Goal: Task Accomplishment & Management: Complete application form

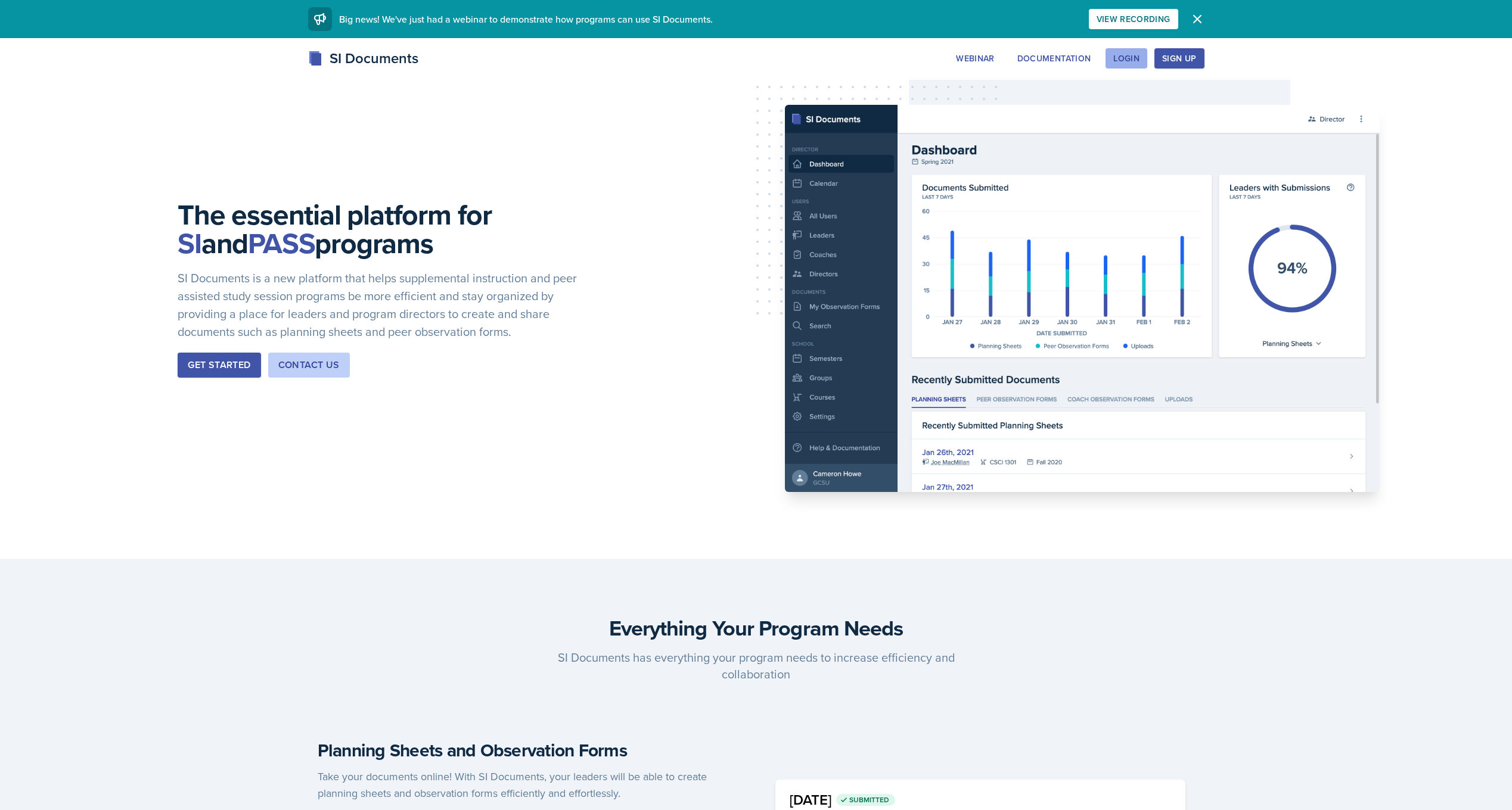
click at [1124, 58] on div "Login" at bounding box center [1126, 58] width 26 height 9
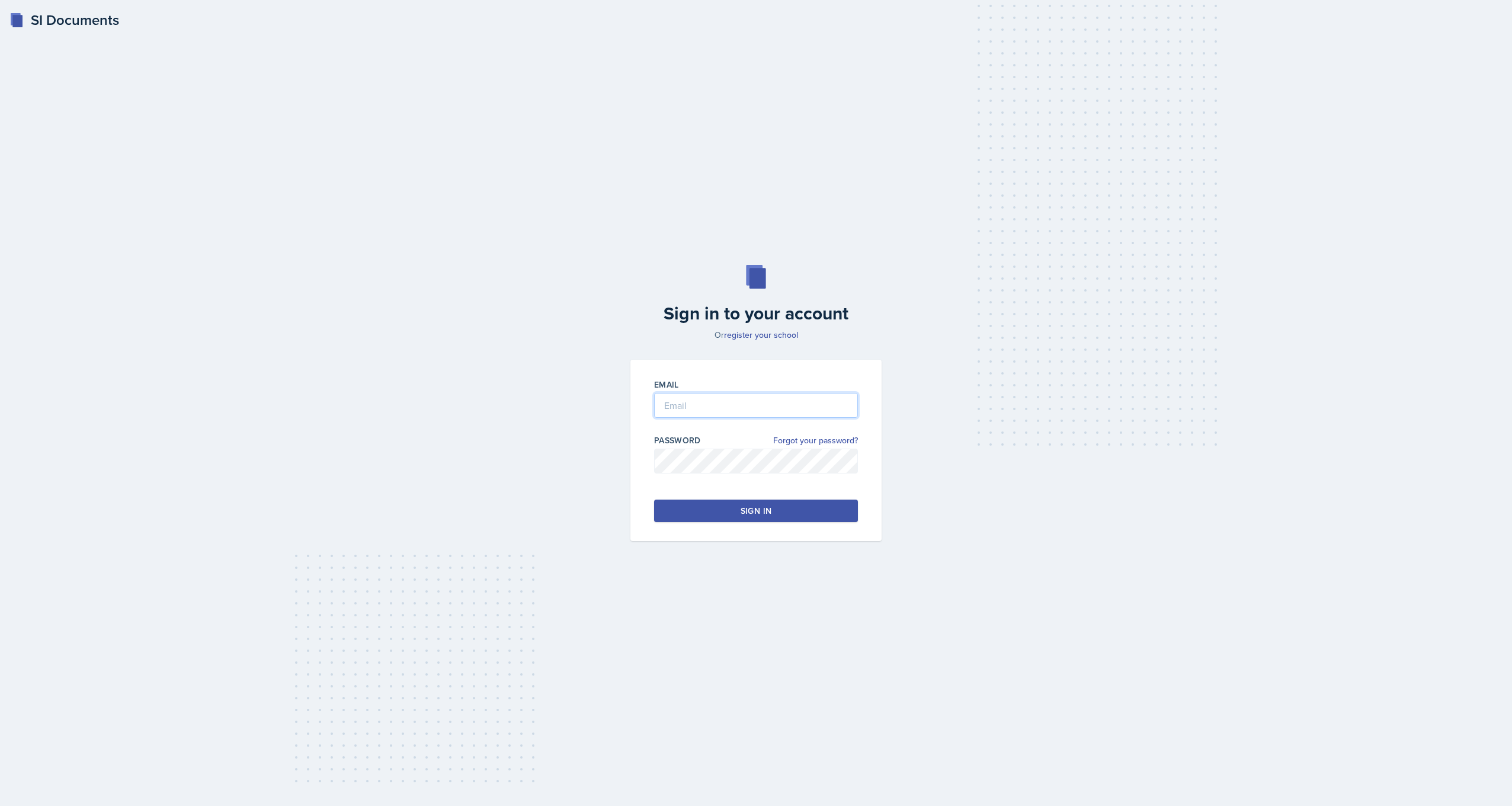
type input "[EMAIL_ADDRESS][DOMAIN_NAME]"
click at [783, 412] on input "[EMAIL_ADDRESS][DOMAIN_NAME]" at bounding box center [756, 406] width 204 height 25
click at [771, 516] on button "Sign in" at bounding box center [756, 511] width 204 height 23
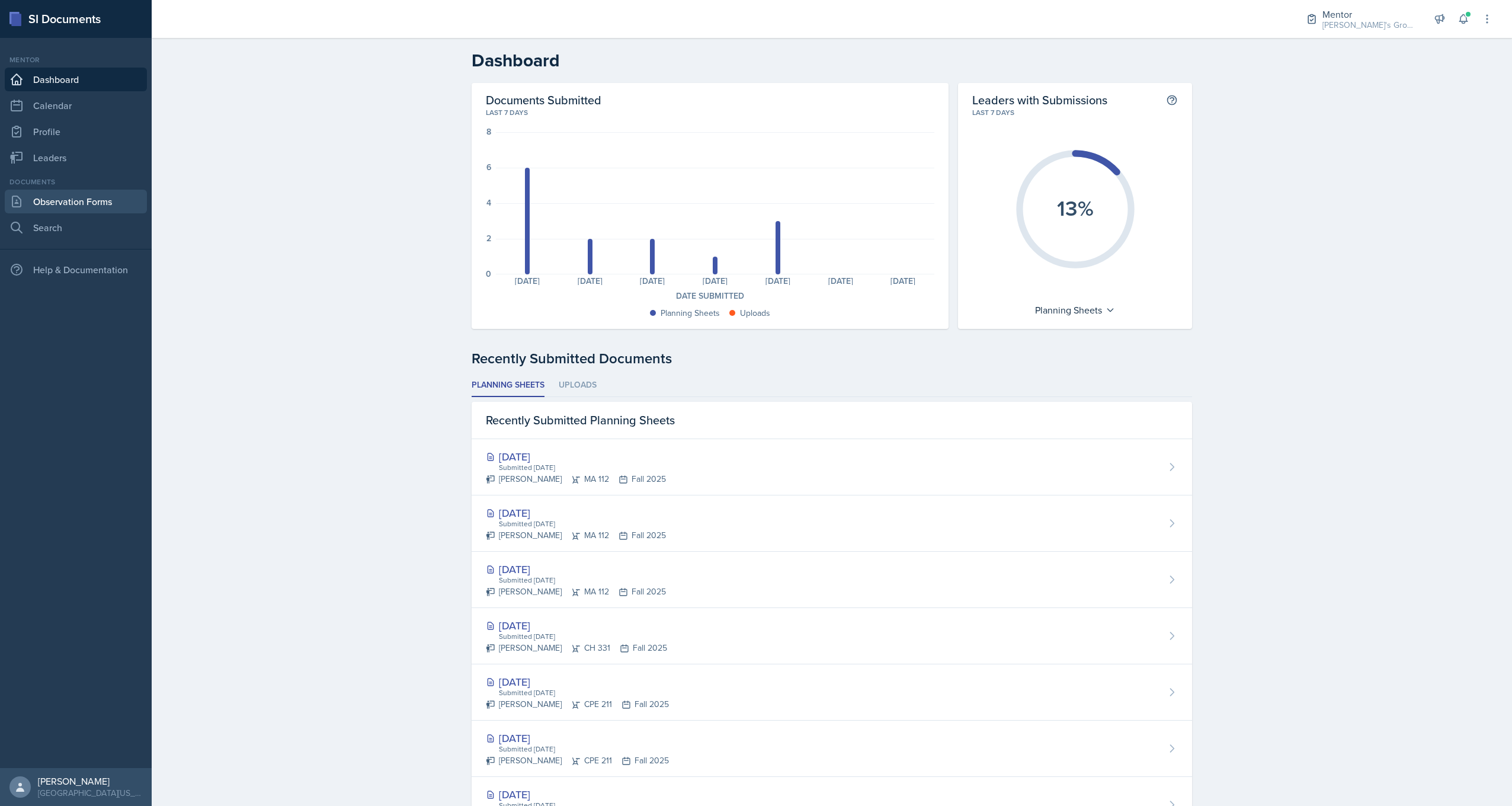
click at [76, 209] on link "Observation Forms" at bounding box center [76, 202] width 142 height 24
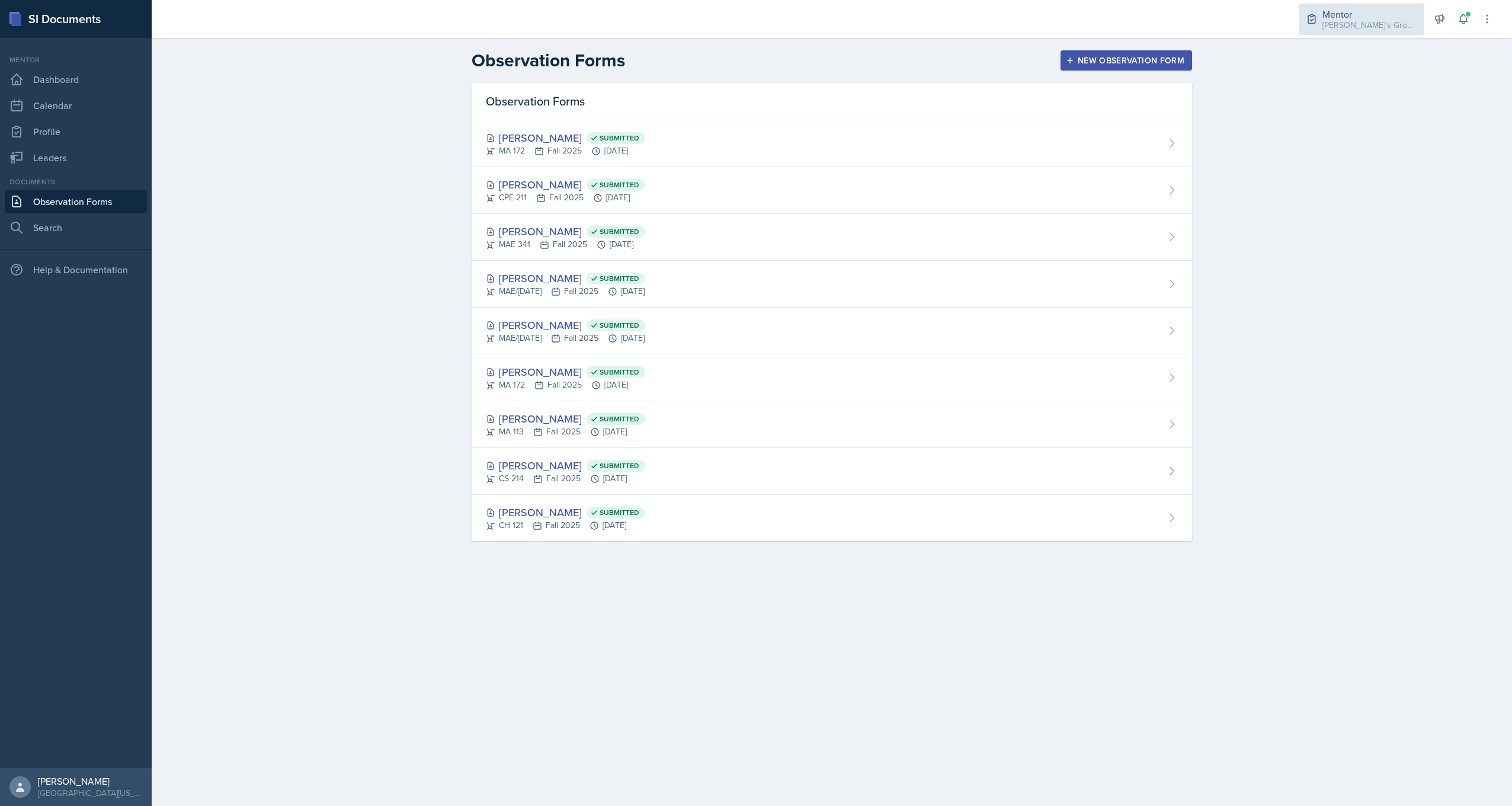
click at [1346, 28] on div "[PERSON_NAME]'s Group / Fall 2025" at bounding box center [1370, 25] width 95 height 13
click at [1338, 84] on button "Leader CH 331 / Fall 2025" at bounding box center [1367, 93] width 114 height 34
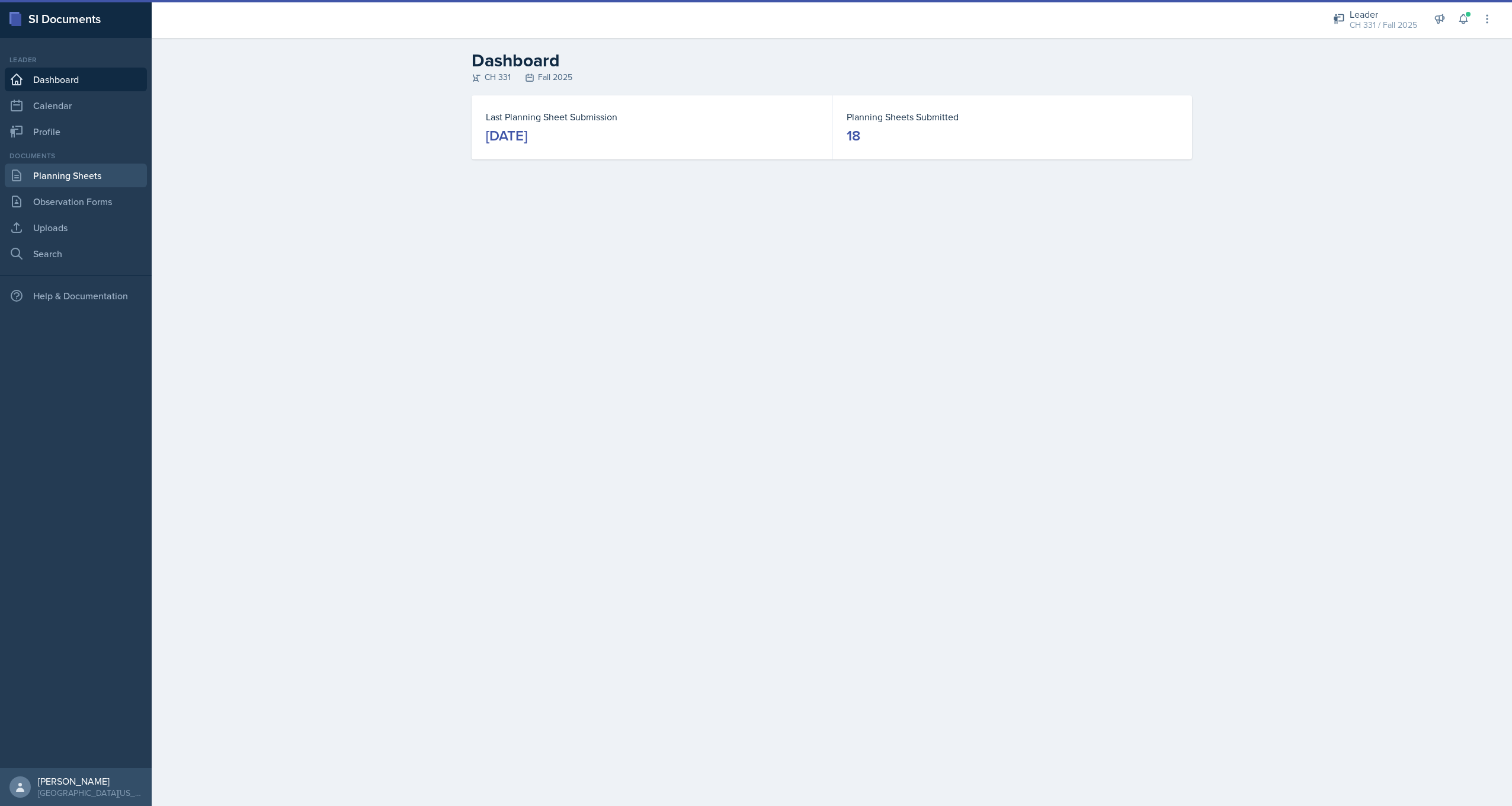
click at [63, 171] on link "Planning Sheets" at bounding box center [76, 175] width 142 height 24
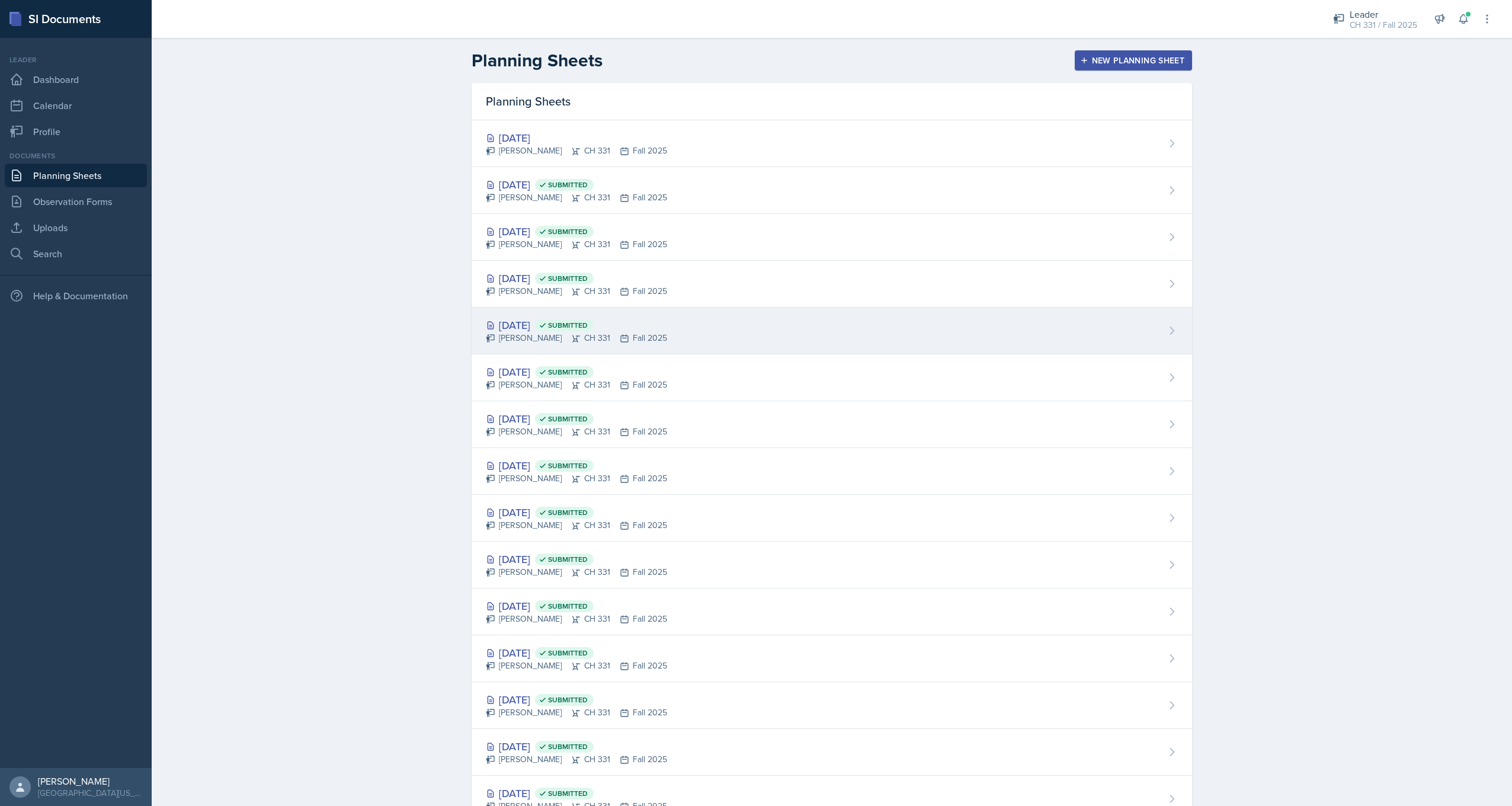
click at [539, 328] on div "[DATE] Submitted" at bounding box center [577, 325] width 181 height 16
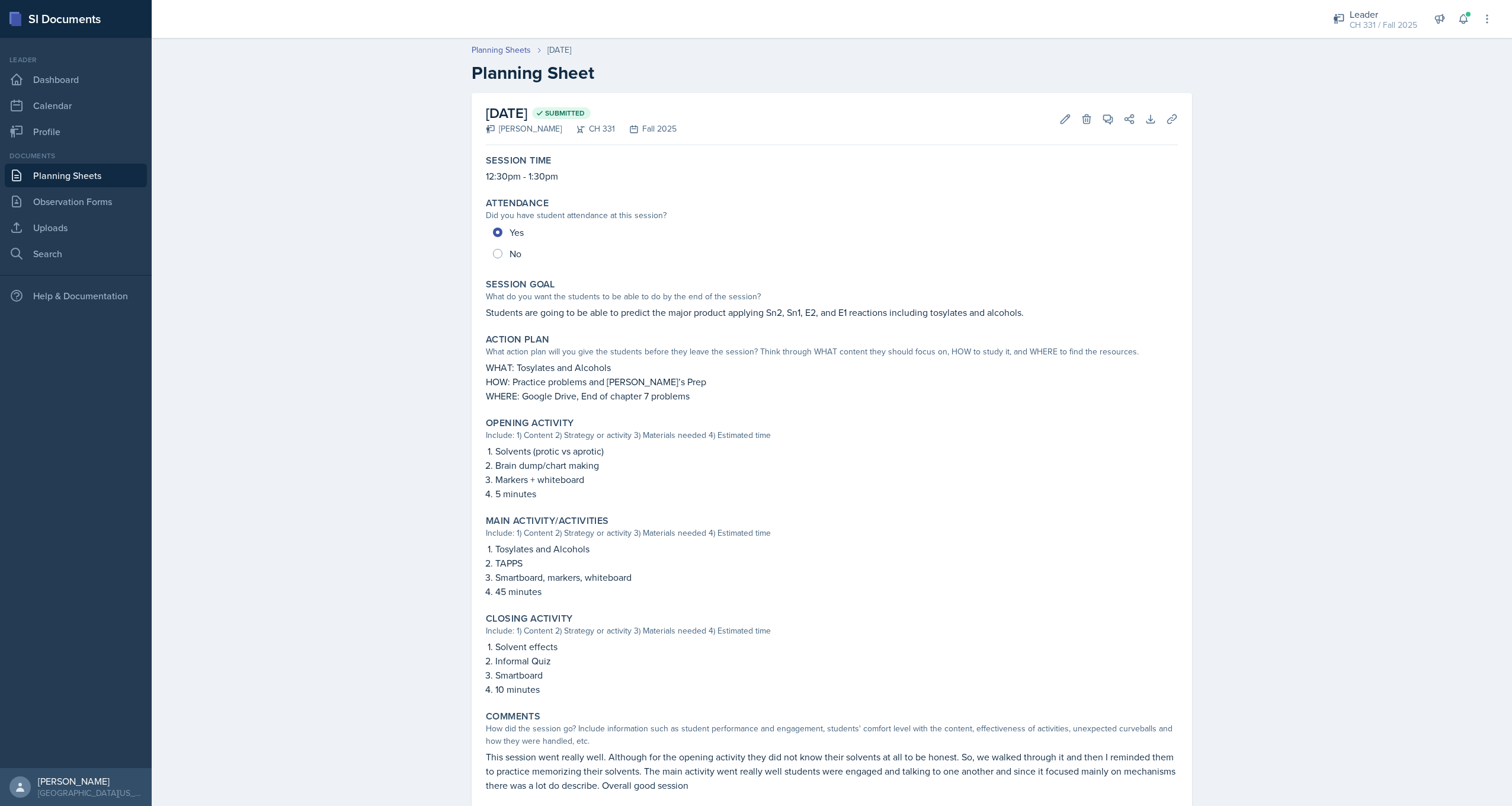
click at [99, 178] on link "Planning Sheets" at bounding box center [76, 175] width 142 height 24
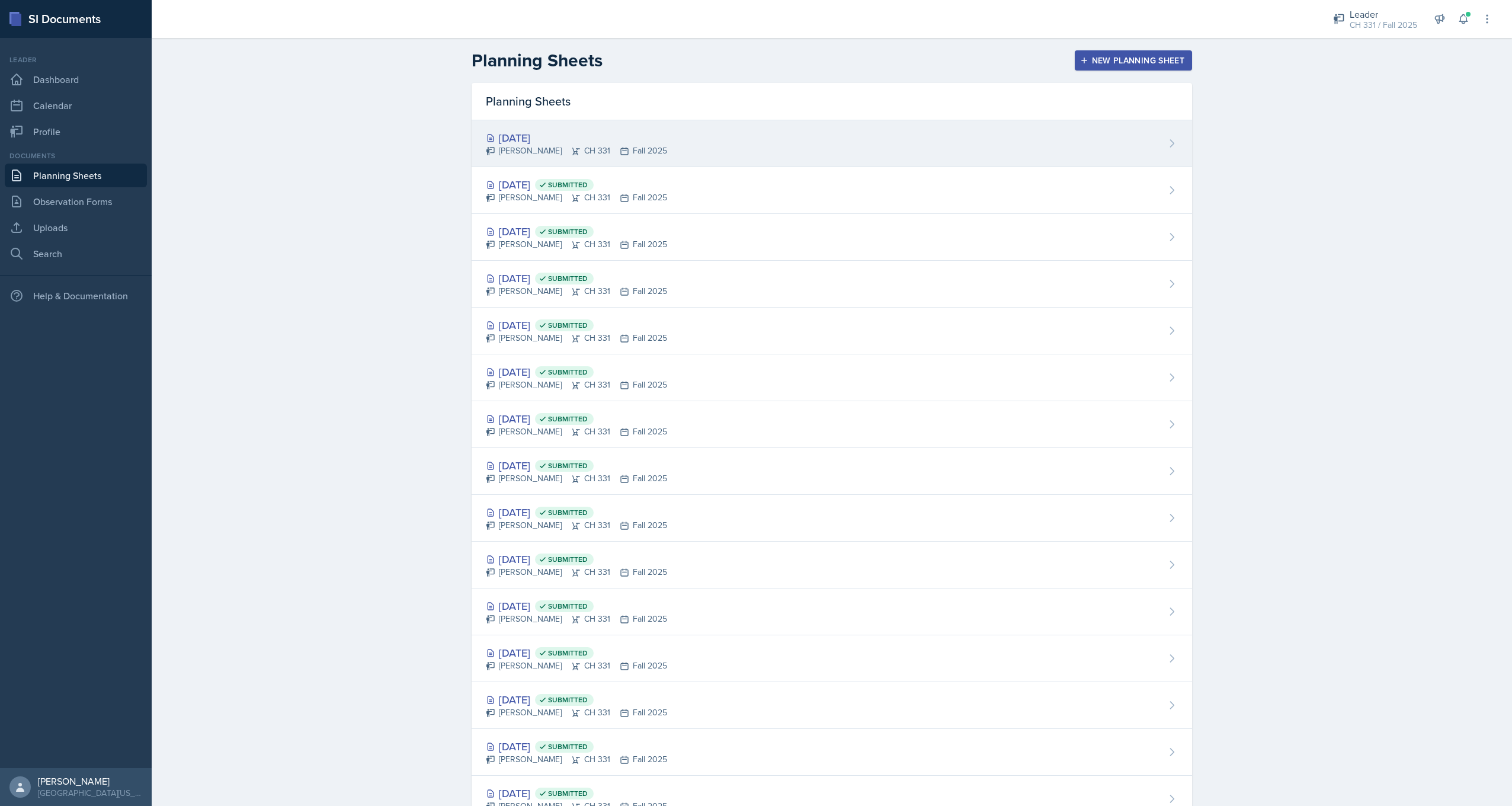
click at [525, 138] on div "[DATE]" at bounding box center [577, 138] width 181 height 16
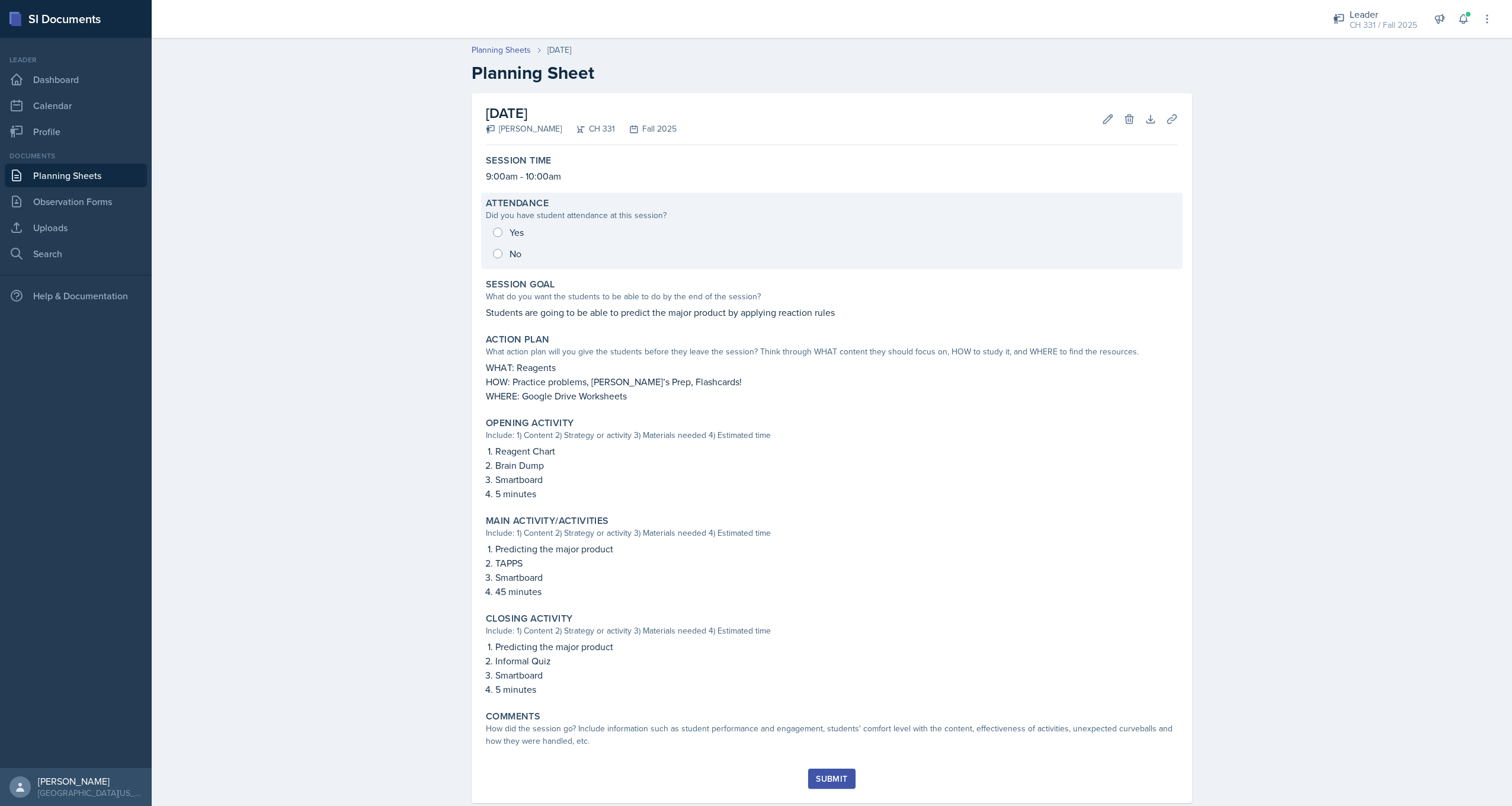
click at [495, 229] on div "Yes No" at bounding box center [832, 243] width 692 height 43
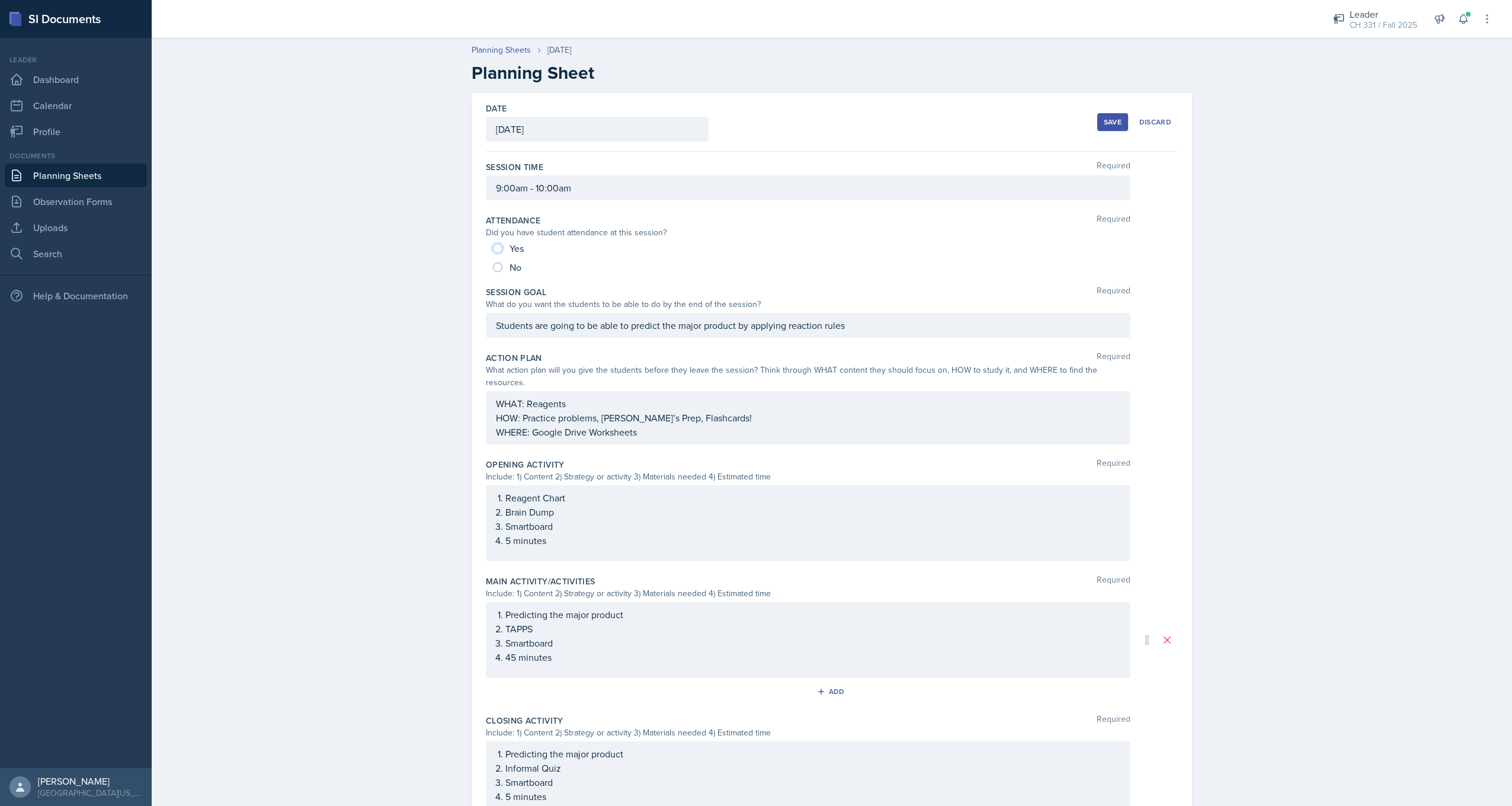
click at [496, 249] on input "Yes" at bounding box center [497, 248] width 9 height 9
radio input "true"
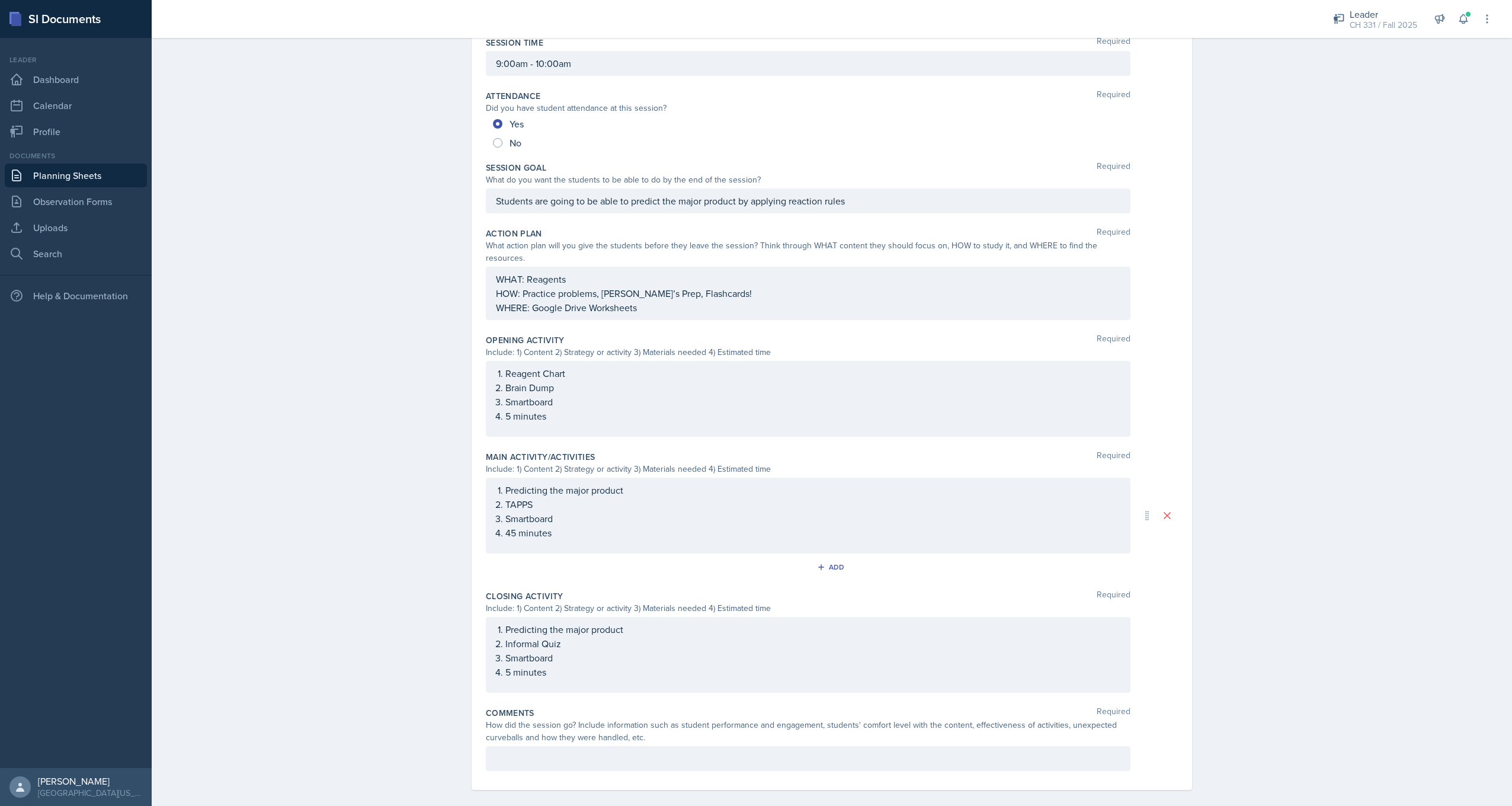
click at [587, 753] on div at bounding box center [808, 758] width 644 height 25
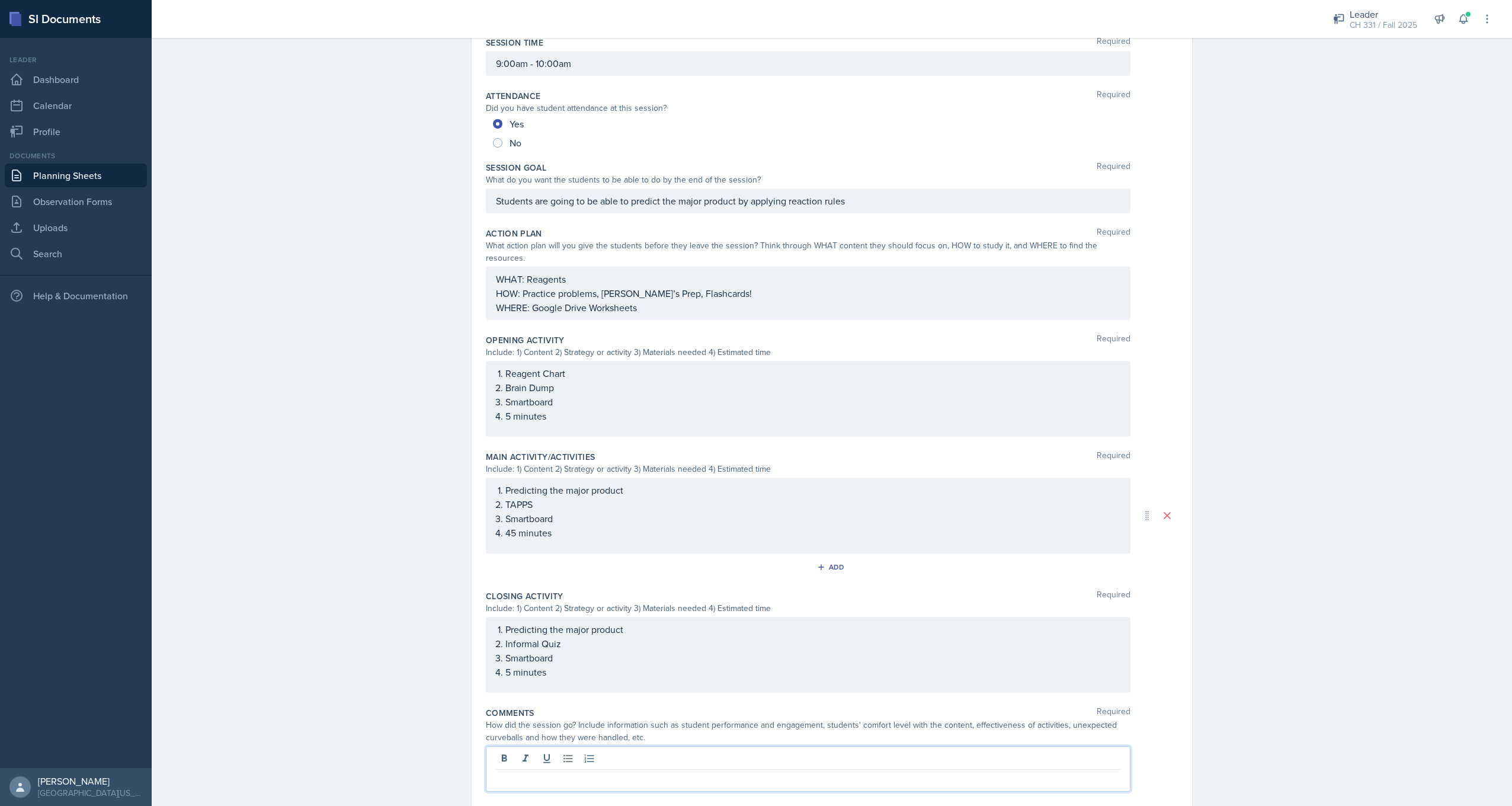
scroll to position [145, 0]
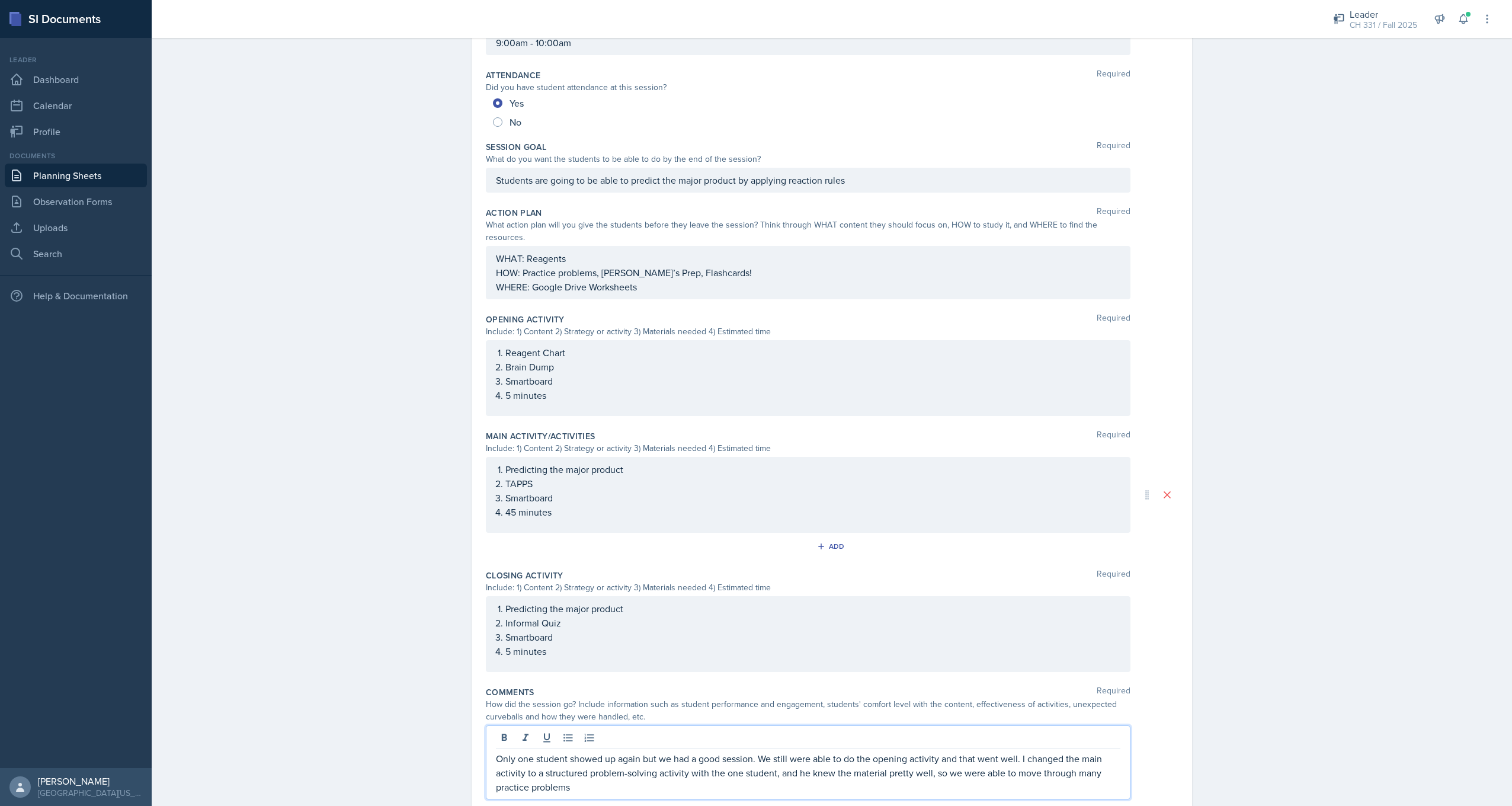
click at [585, 772] on p "Only one student showed up again but we had a good session. We still were able …" at bounding box center [808, 773] width 624 height 43
click at [1194, 662] on div "Date [DATE] [DATE] 28 29 30 1 2 3 4 5 6 7 8 9 10 11 12 13 14 15 16 17 18 19 20 …" at bounding box center [832, 397] width 758 height 899
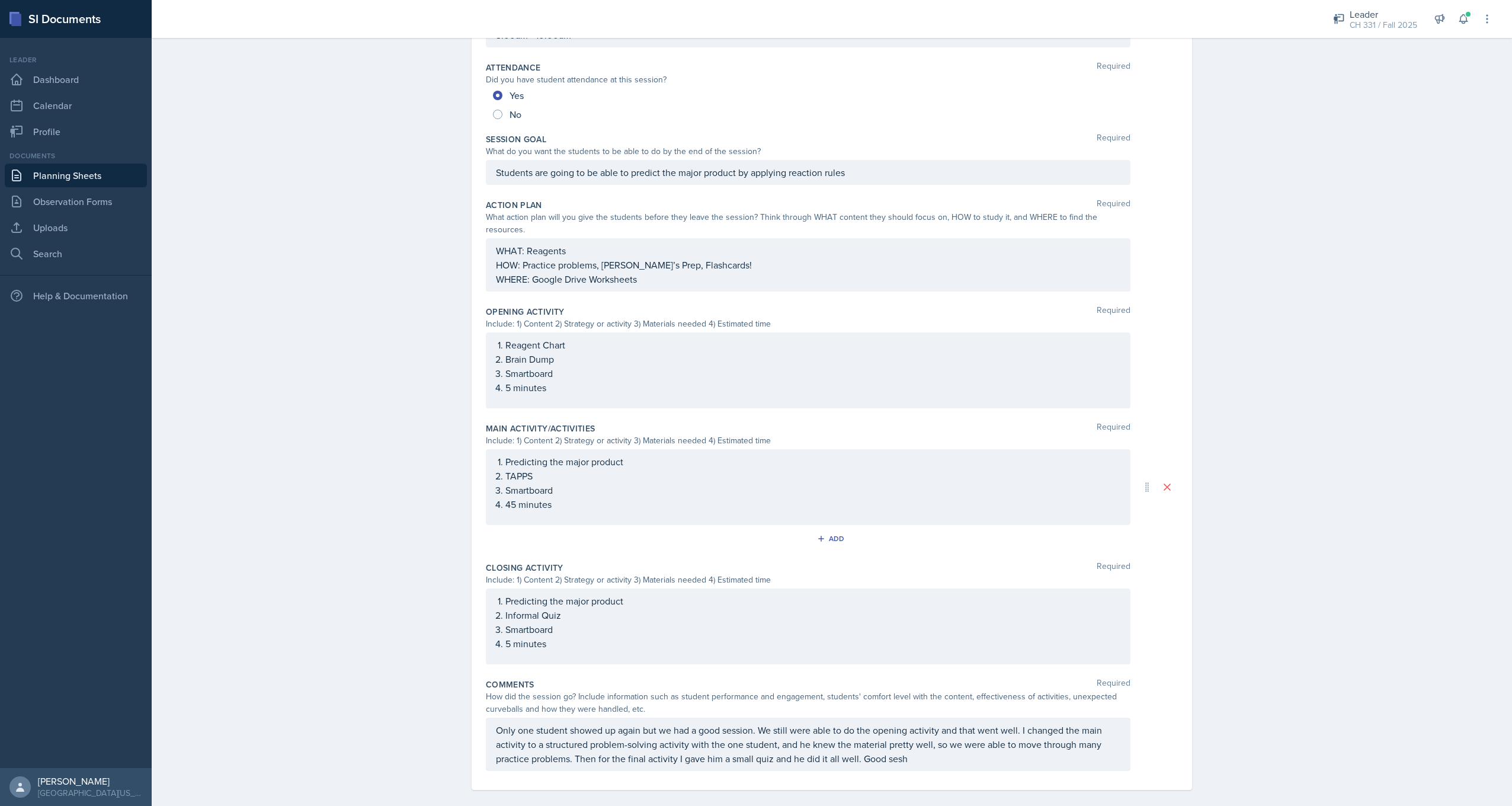
scroll to position [0, 0]
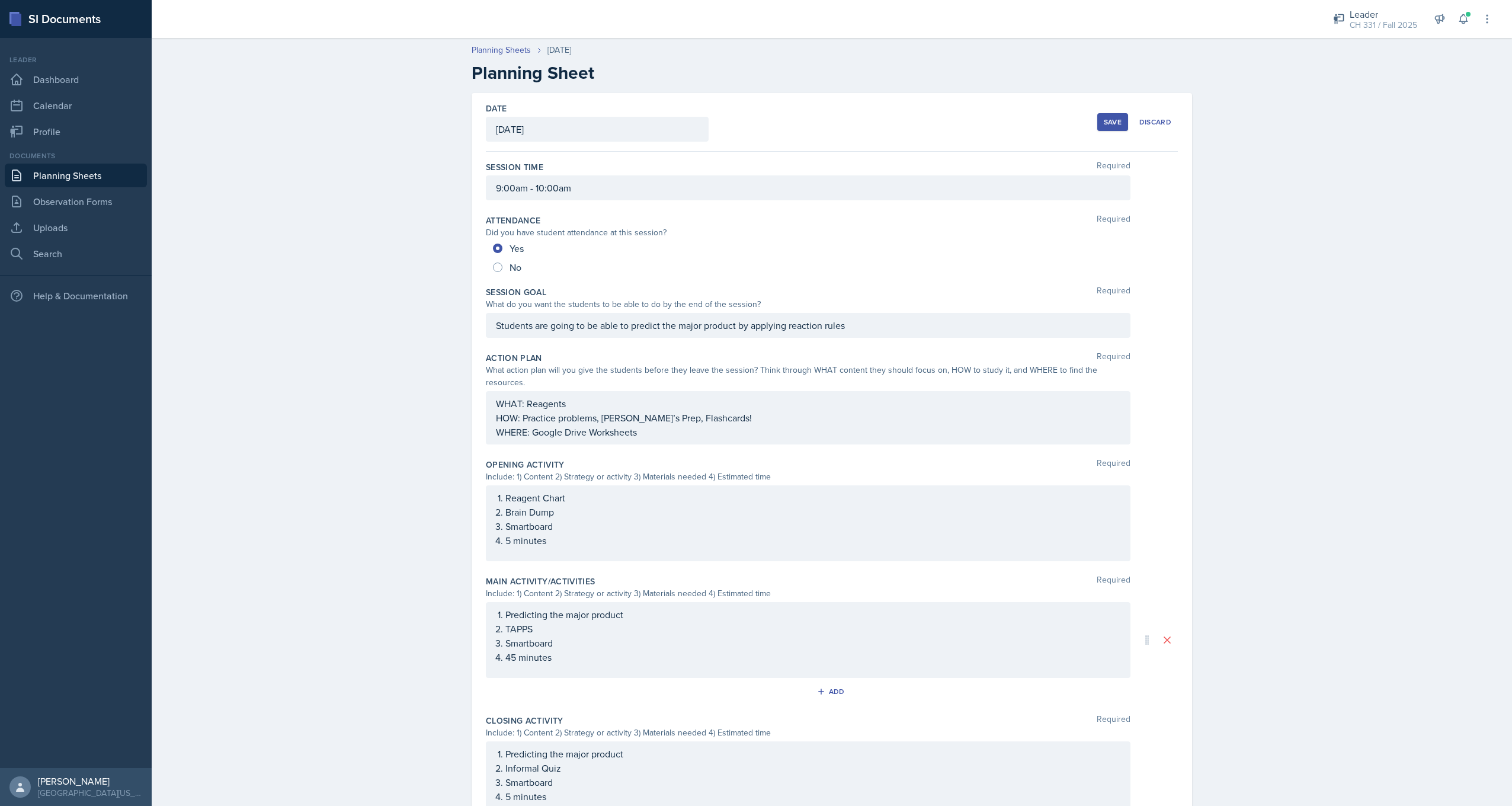
click at [1106, 125] on div "Save" at bounding box center [1112, 122] width 18 height 9
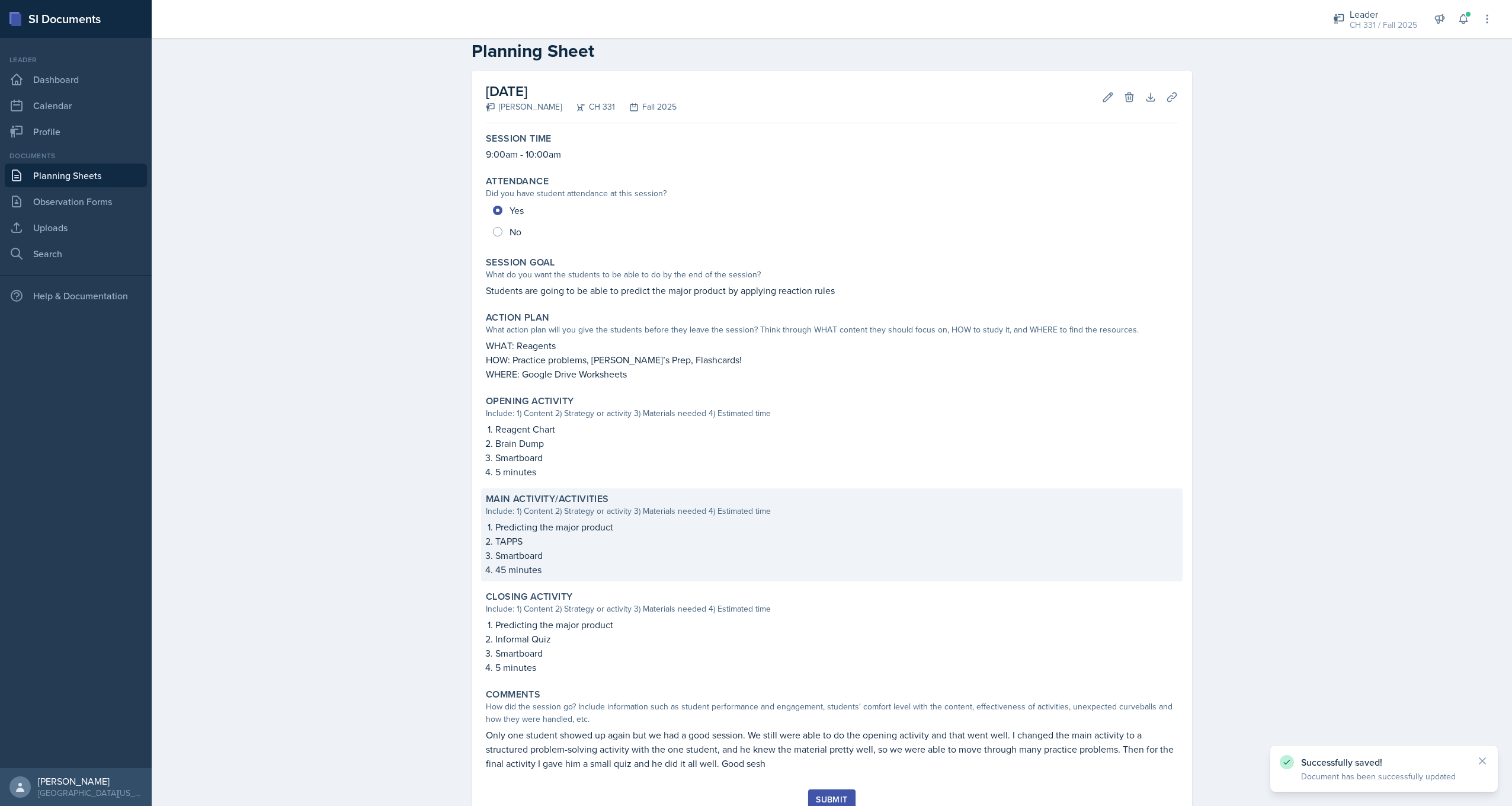
scroll to position [68, 0]
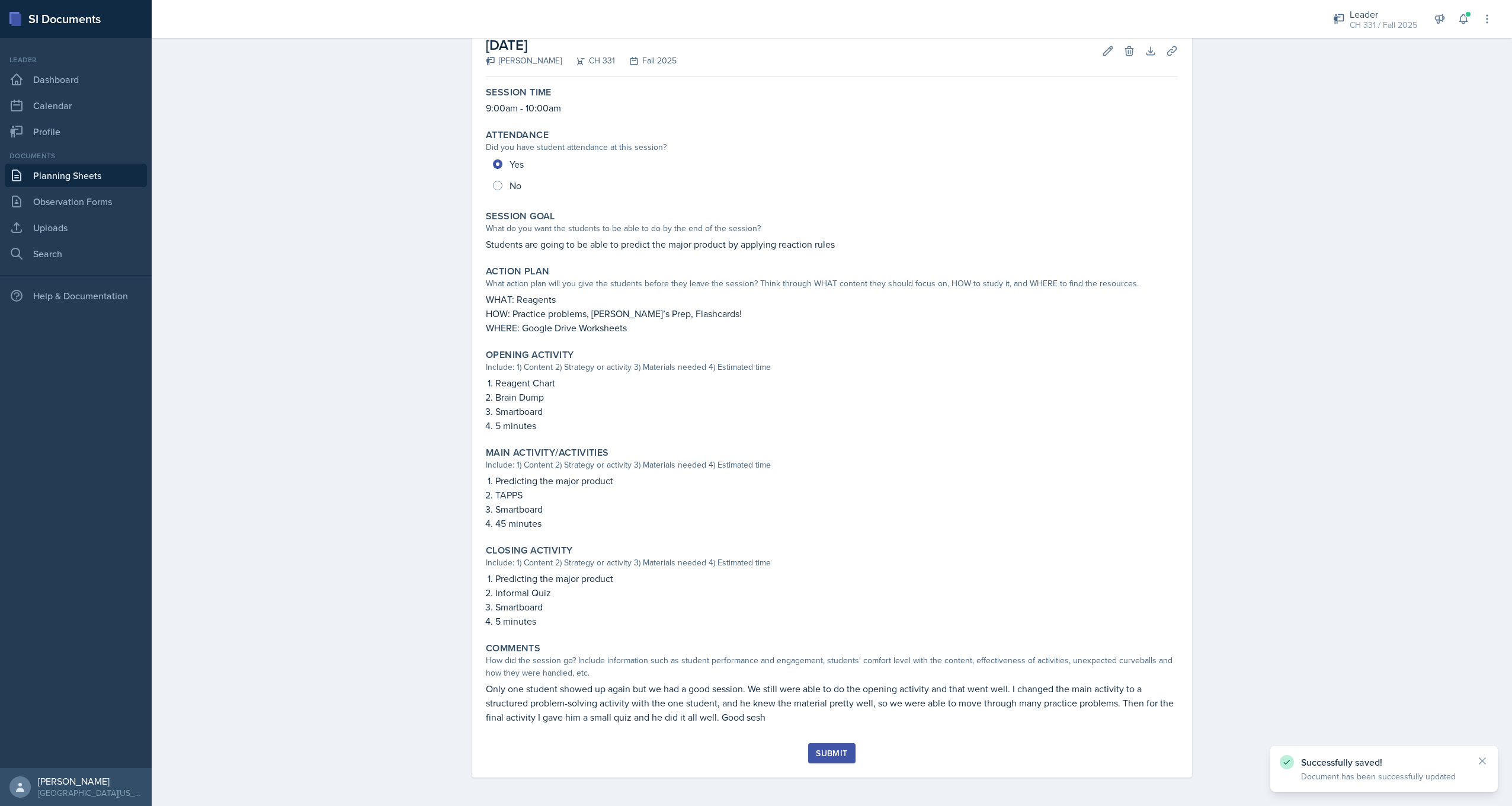
click at [811, 755] on button "Submit" at bounding box center [831, 753] width 47 height 20
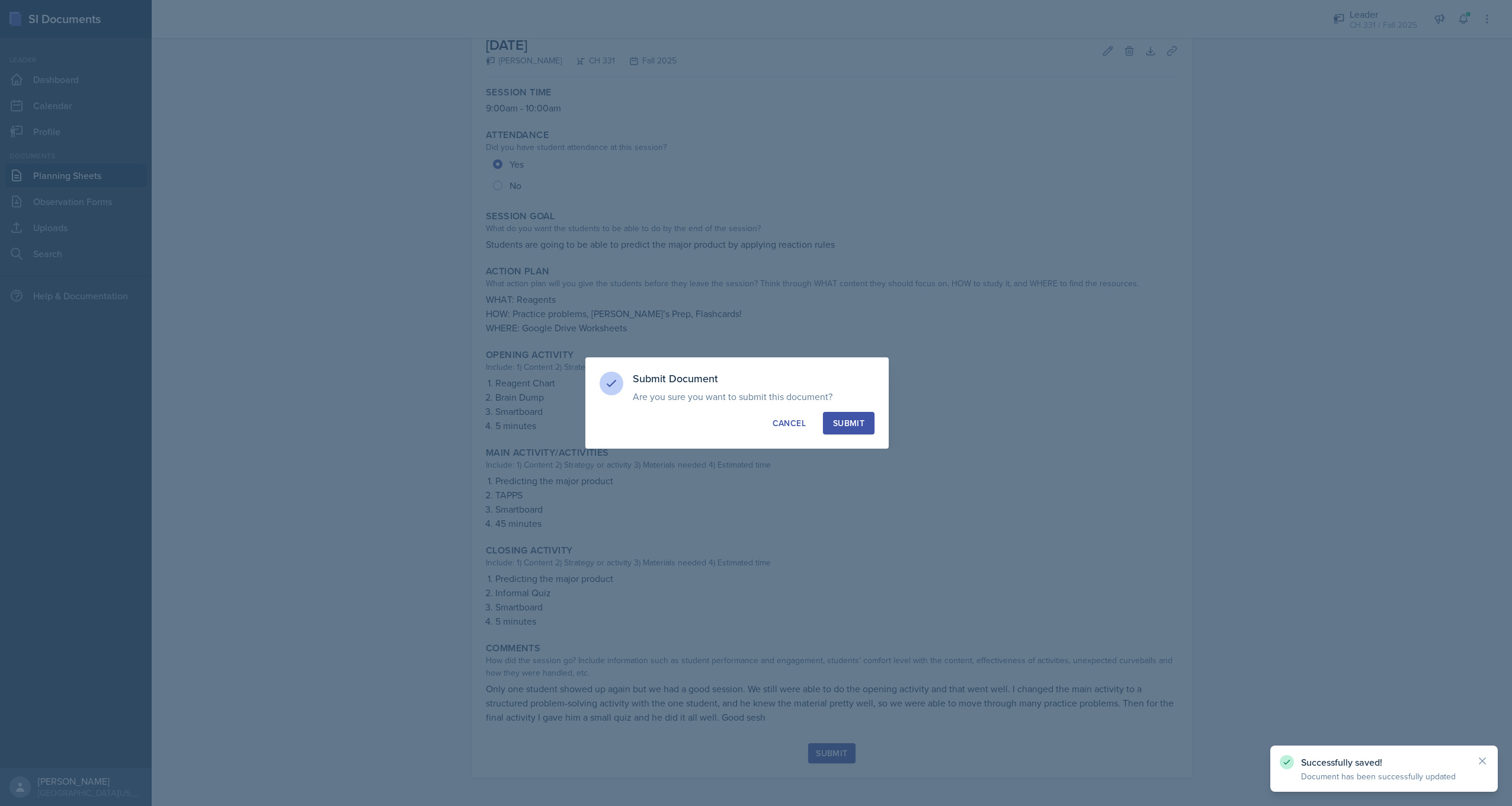
click at [846, 424] on div "Submit" at bounding box center [848, 423] width 31 height 12
radio input "true"
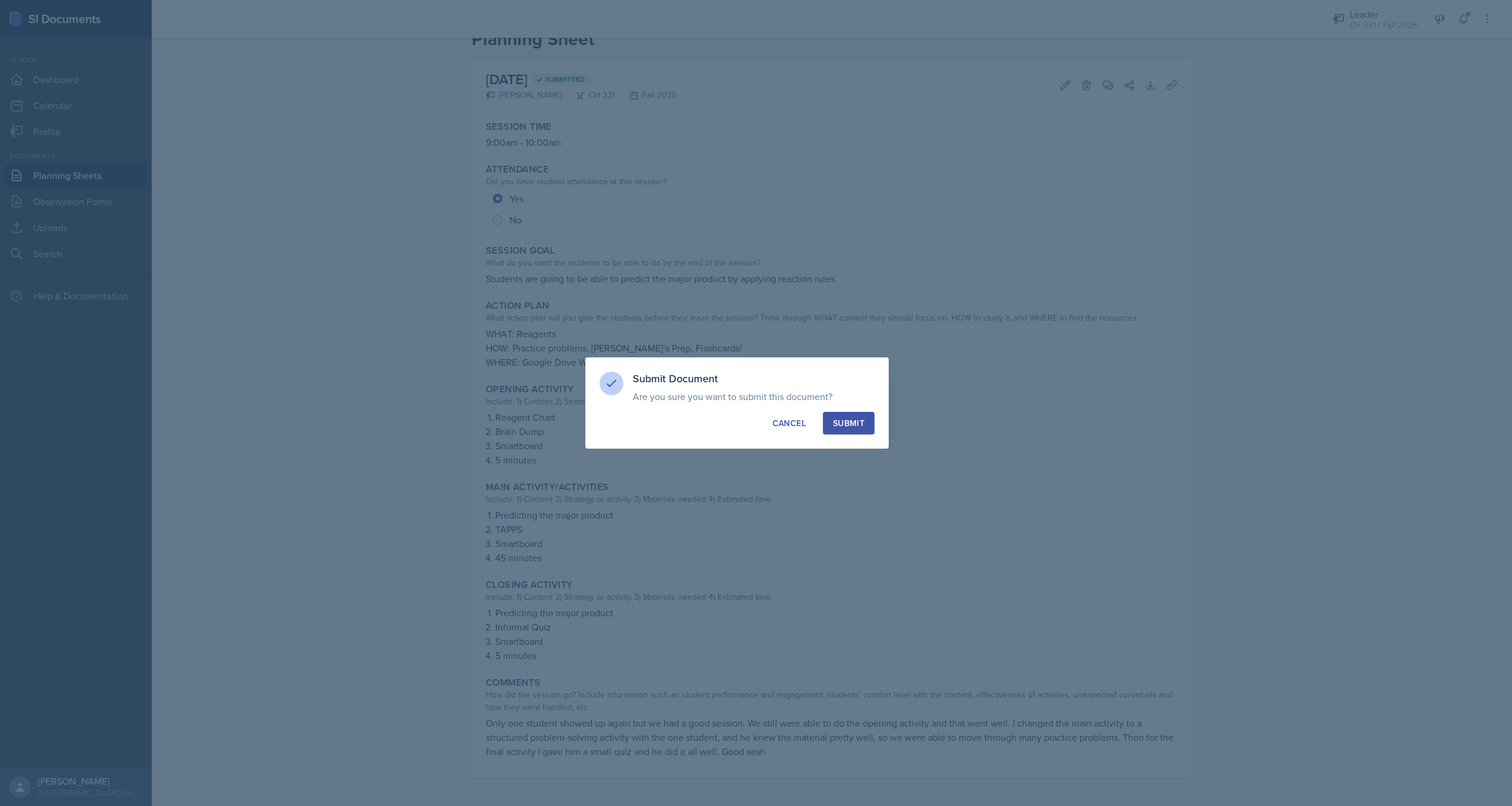
scroll to position [34, 0]
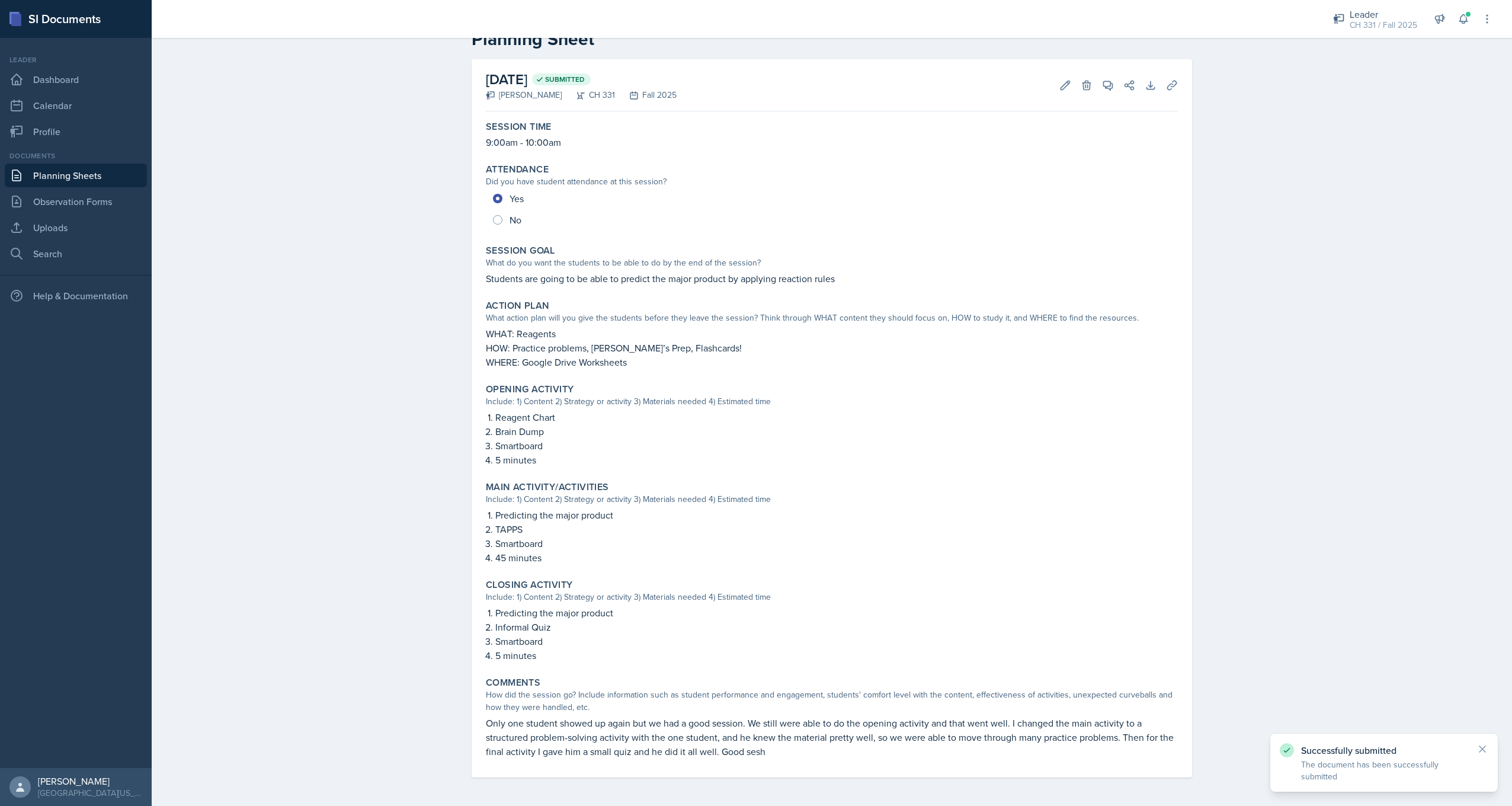
click at [108, 168] on link "Planning Sheets" at bounding box center [76, 175] width 142 height 24
